Goal: Task Accomplishment & Management: Use online tool/utility

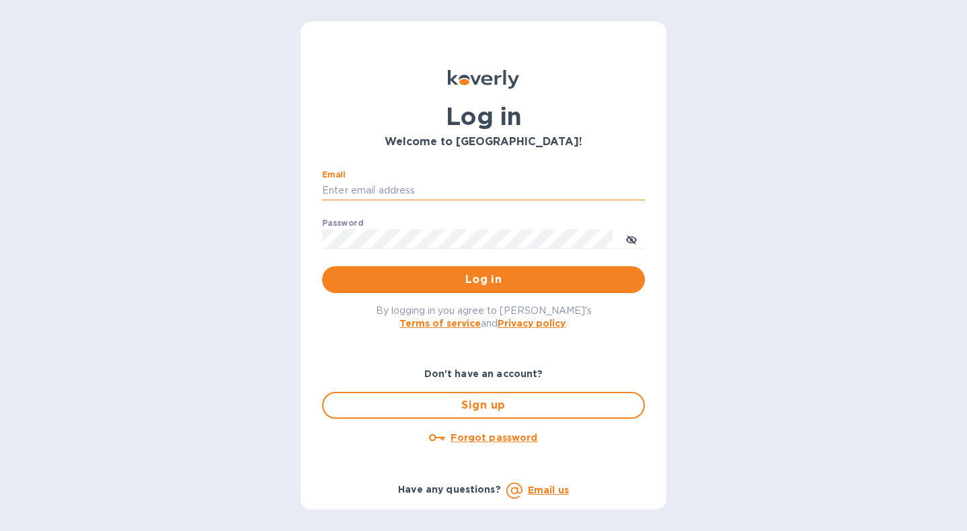
type input "[EMAIL_ADDRESS][DOMAIN_NAME]"
click at [484, 279] on button "Log in" at bounding box center [483, 279] width 323 height 27
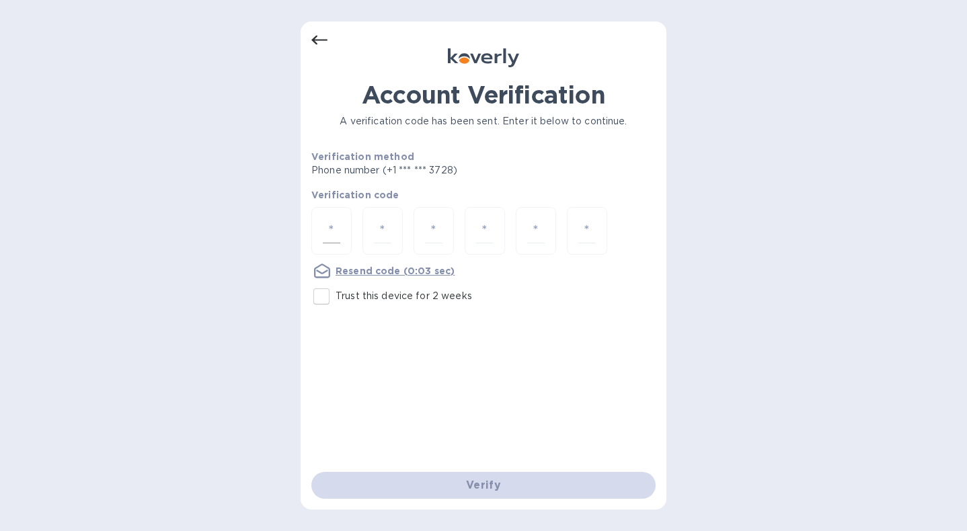
click at [338, 228] on input "number" at bounding box center [331, 231] width 17 height 25
type input "9"
type input "4"
type input "2"
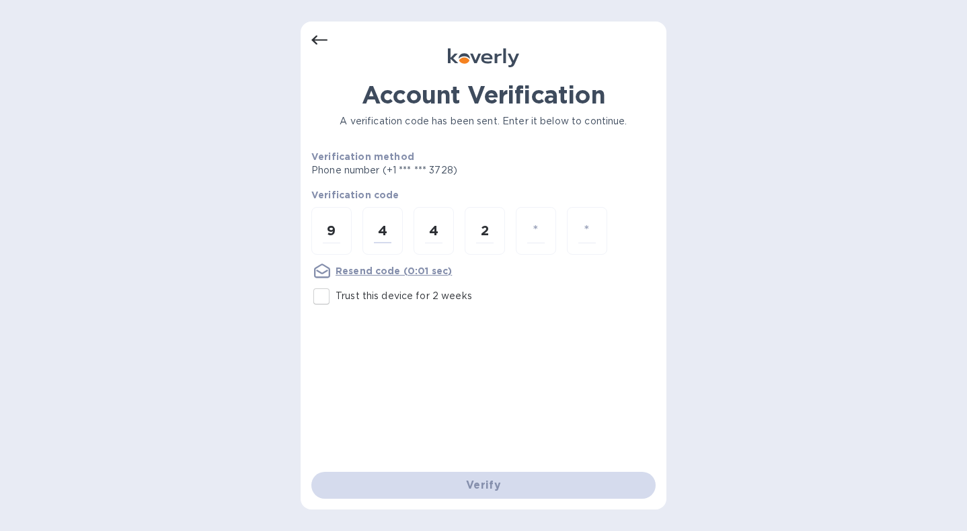
type input "5"
type input "6"
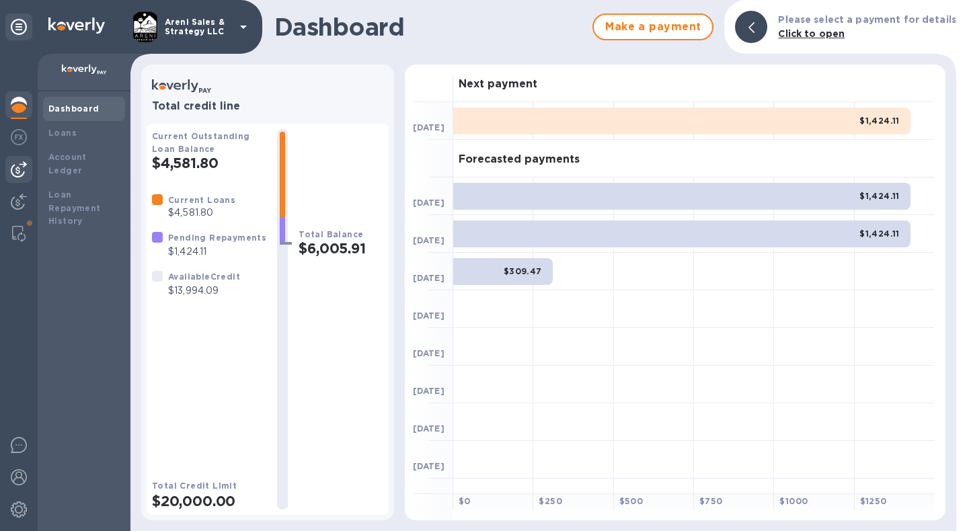
click at [26, 160] on div at bounding box center [18, 169] width 27 height 27
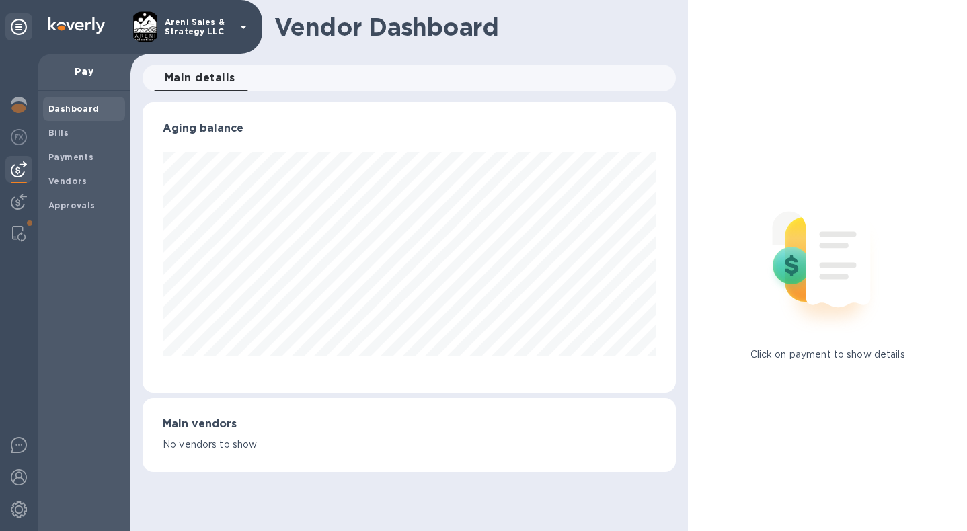
scroll to position [291, 534]
click at [90, 135] on span "Bills" at bounding box center [83, 132] width 71 height 13
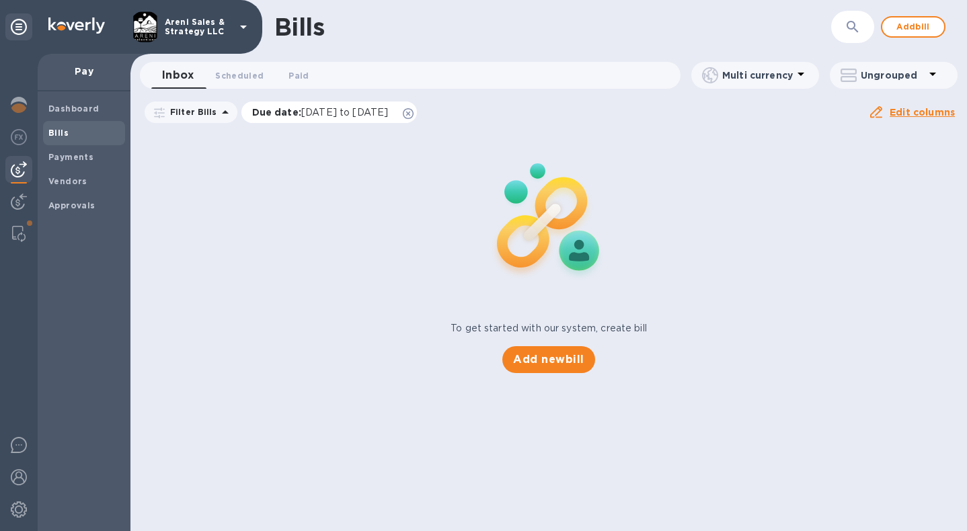
click at [414, 112] on icon at bounding box center [408, 113] width 11 height 11
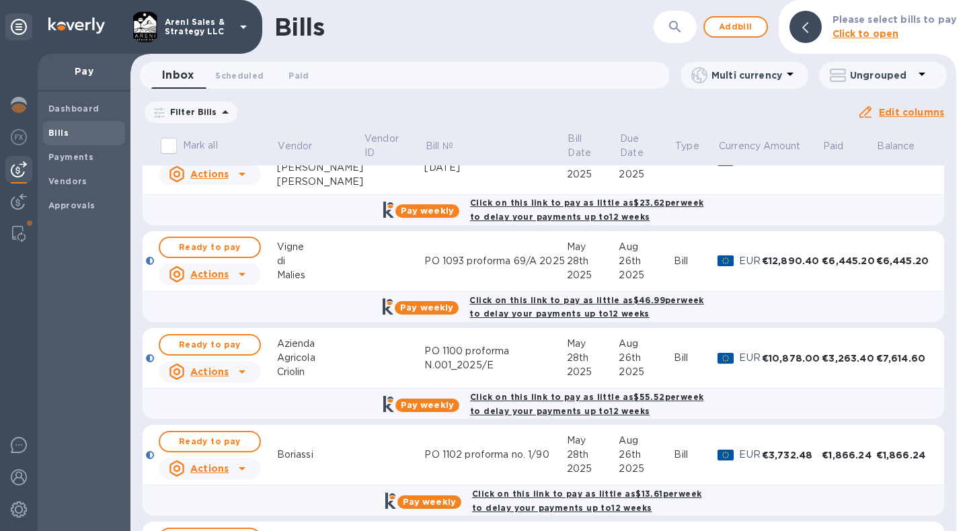
scroll to position [79, 0]
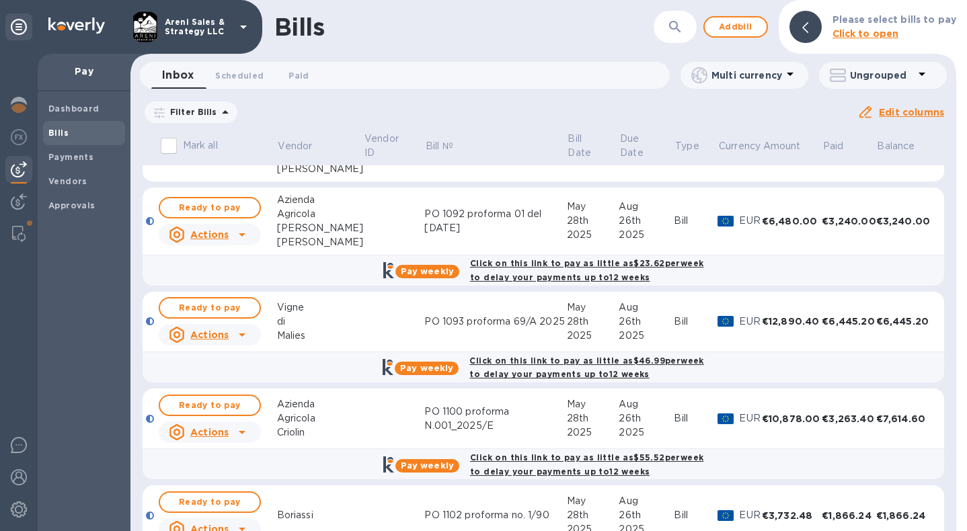
click at [712, 0] on div "Bills ​ Add bill Please select bills to pay Click to open" at bounding box center [543, 27] width 826 height 54
